Goal: Transaction & Acquisition: Purchase product/service

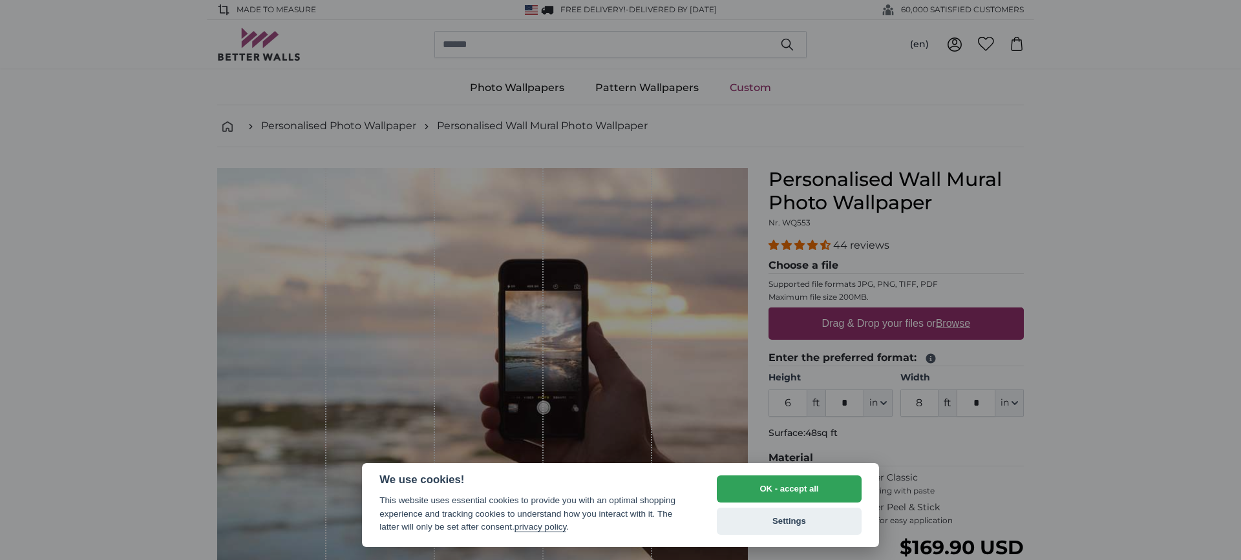
select select "**"
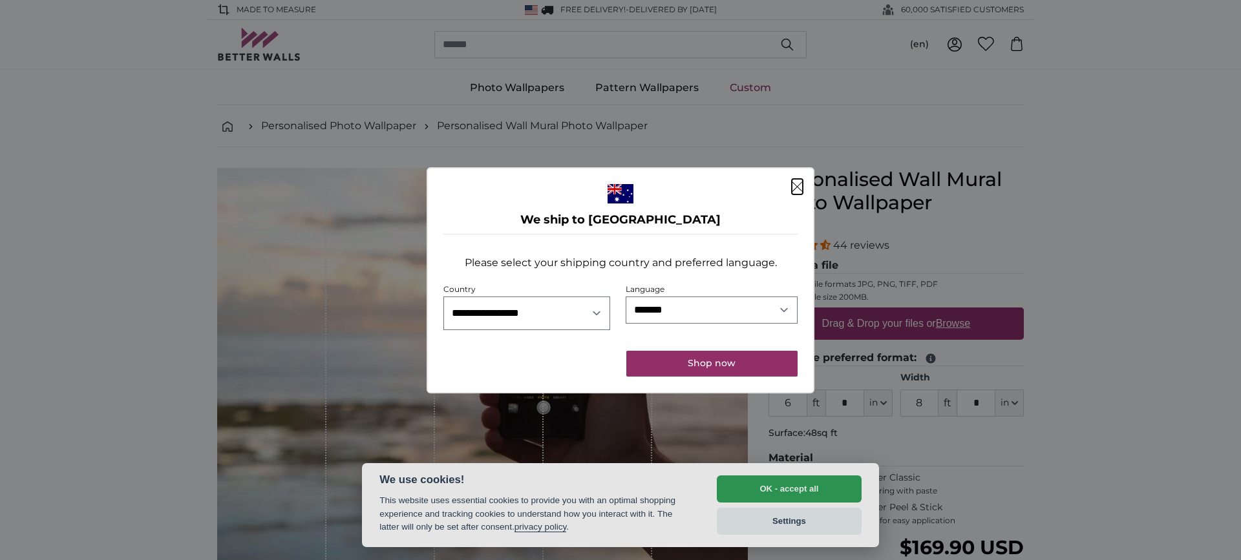
click at [792, 193] on icon "Close" at bounding box center [797, 187] width 10 height 10
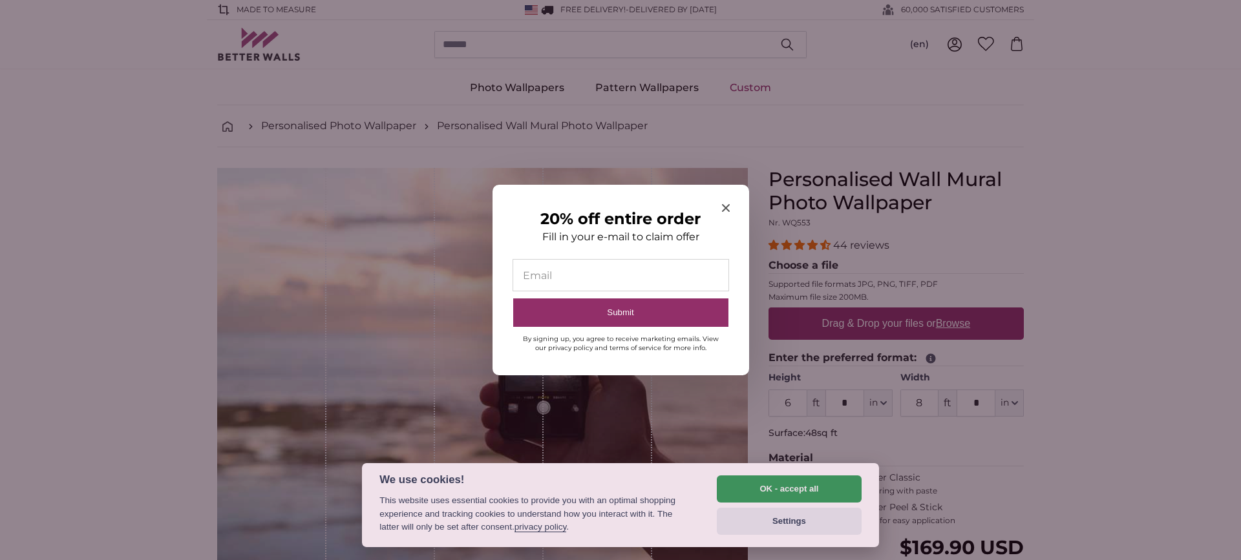
click at [724, 204] on icon "Close modal" at bounding box center [725, 208] width 8 height 8
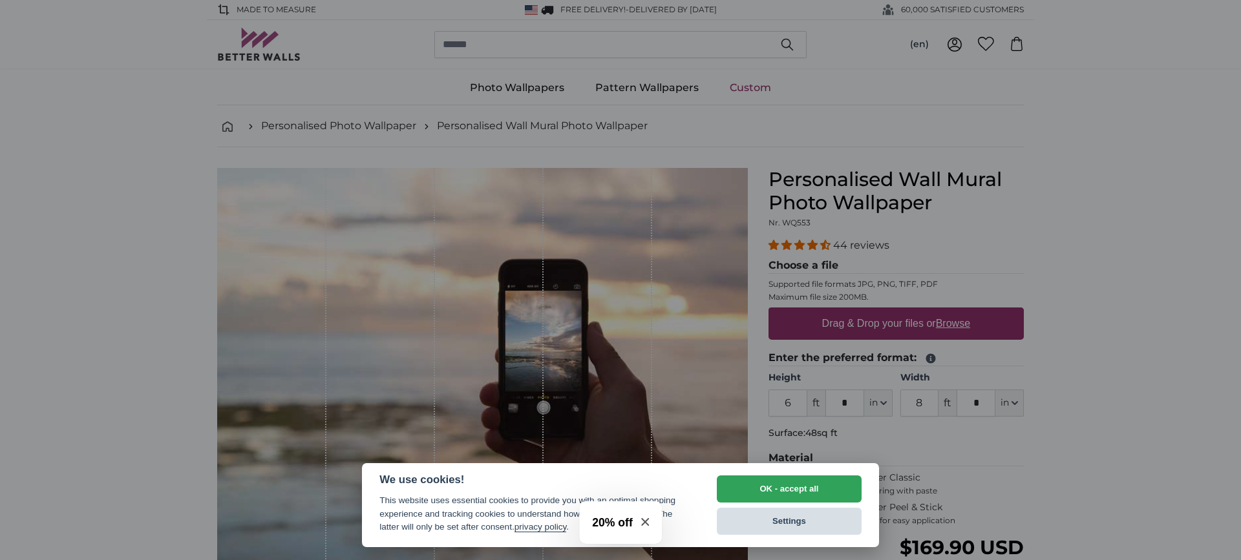
click at [794, 522] on button "Settings" at bounding box center [789, 521] width 145 height 27
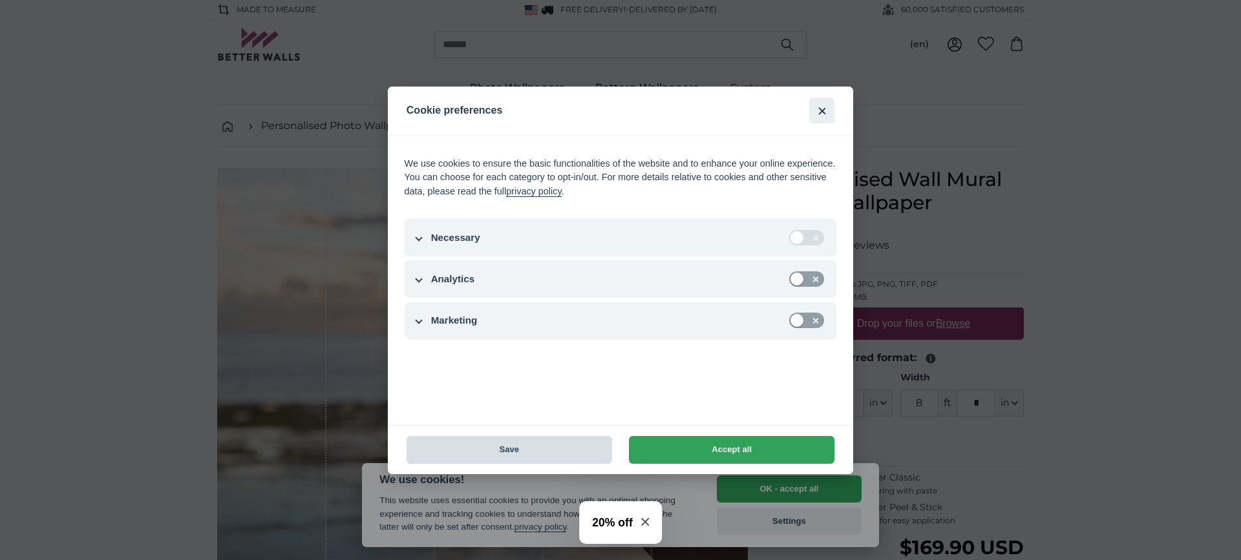
click at [507, 443] on button "Save" at bounding box center [509, 450] width 206 height 28
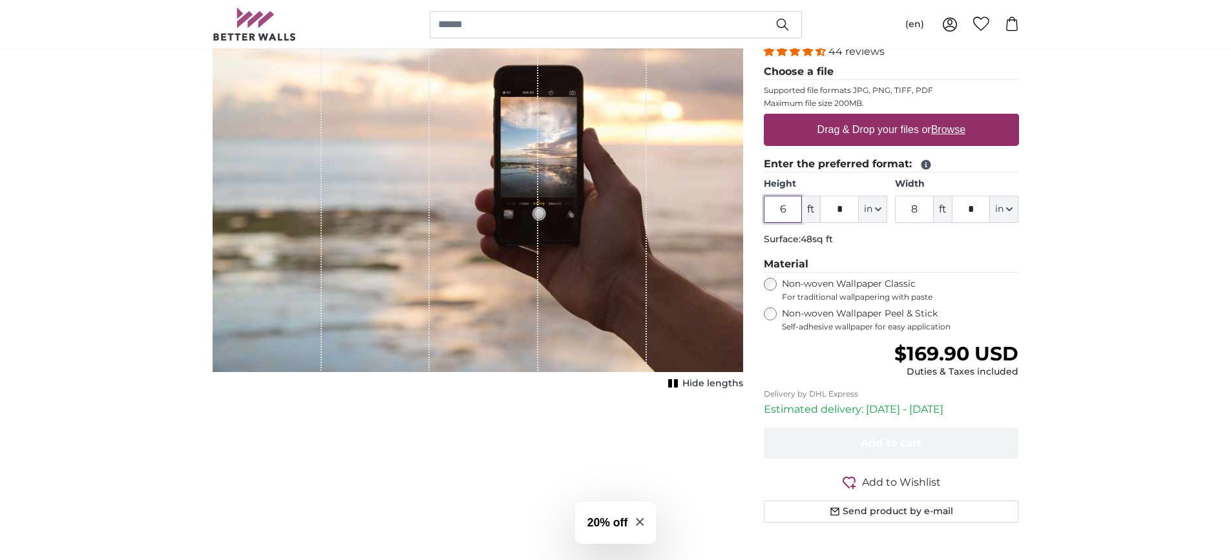
scroll to position [129, 0]
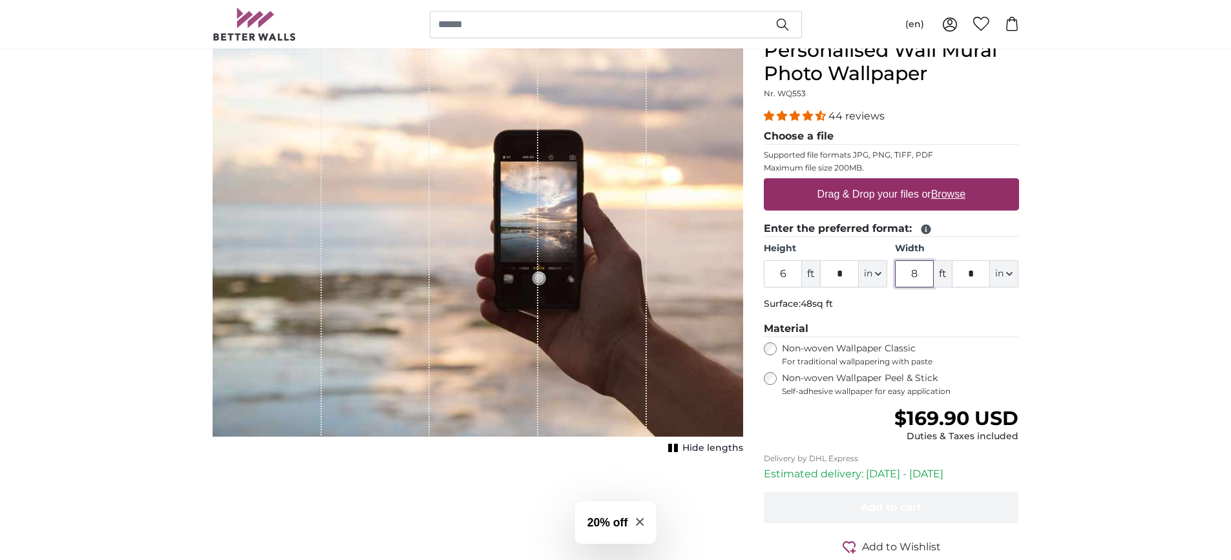
drag, startPoint x: 923, startPoint y: 381, endPoint x: 909, endPoint y: 383, distance: 14.3
click at [909, 288] on input "8" at bounding box center [914, 273] width 39 height 27
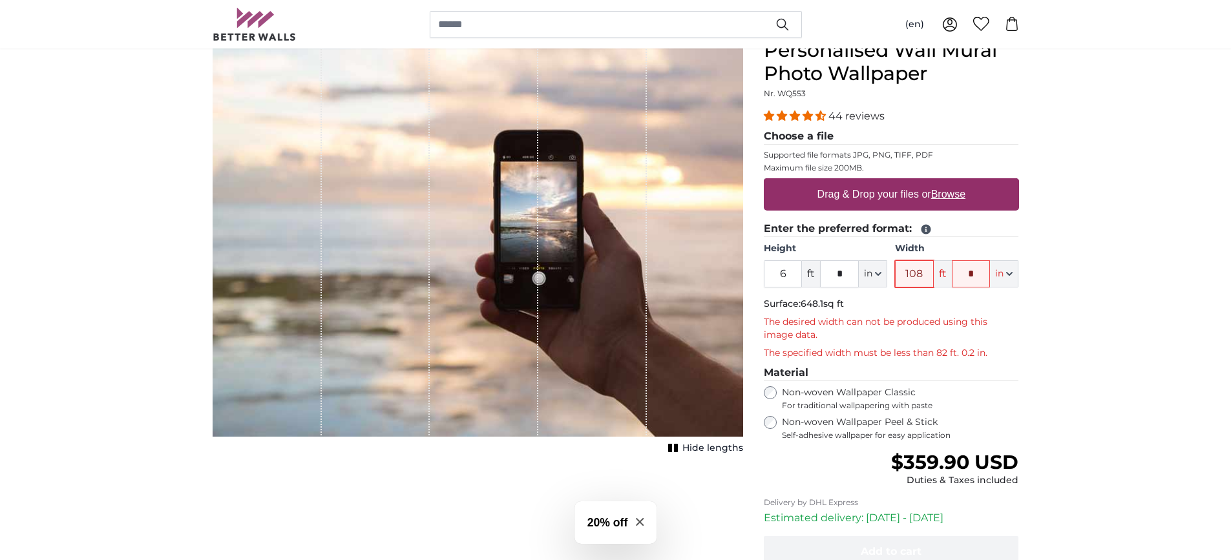
type input "18"
